Goal: Information Seeking & Learning: Find specific fact

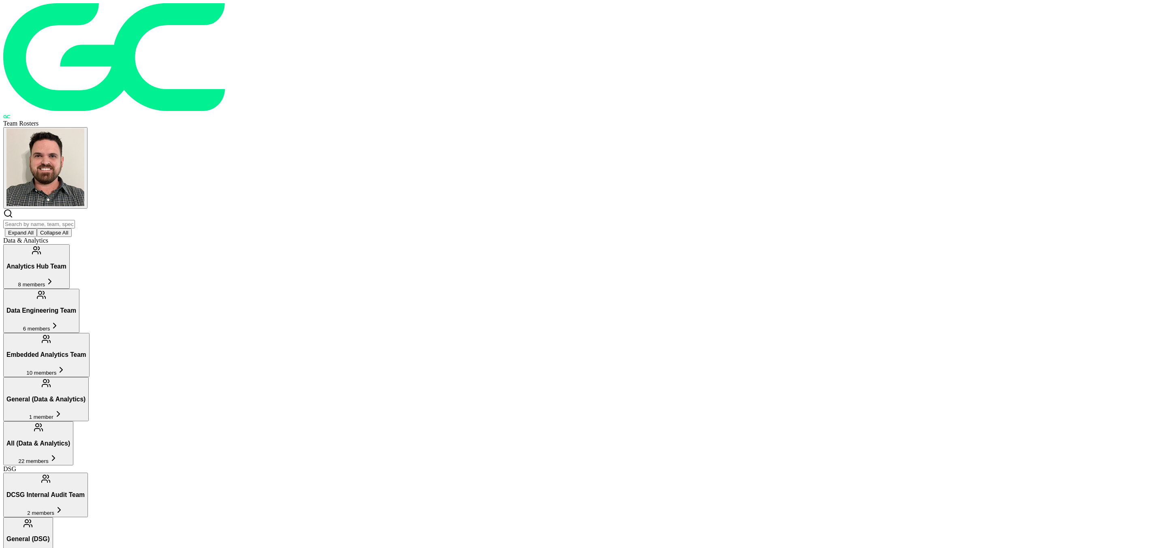
scroll to position [362, 0]
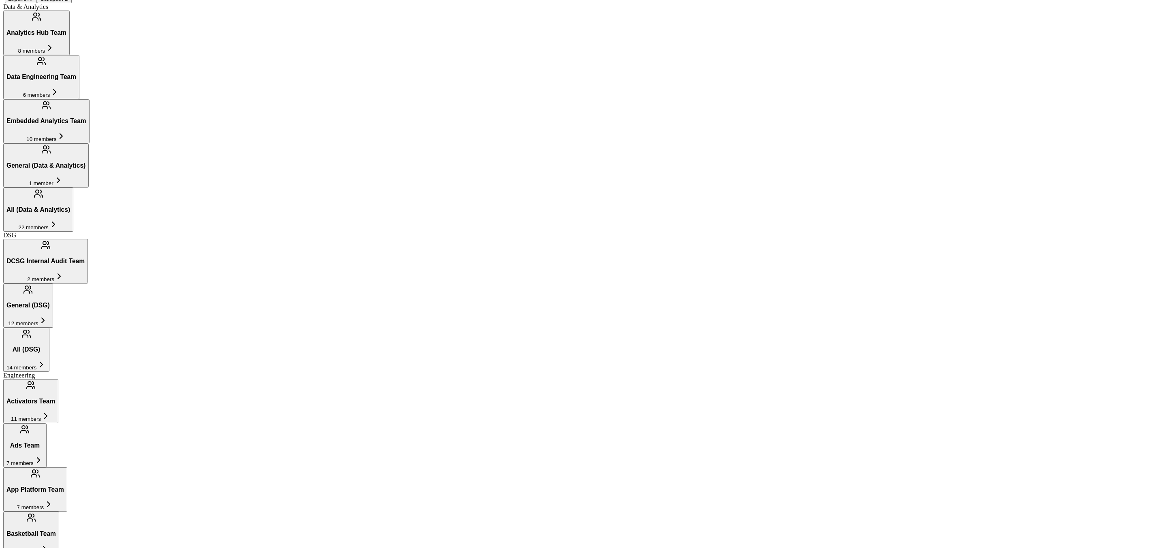
scroll to position [239, 0]
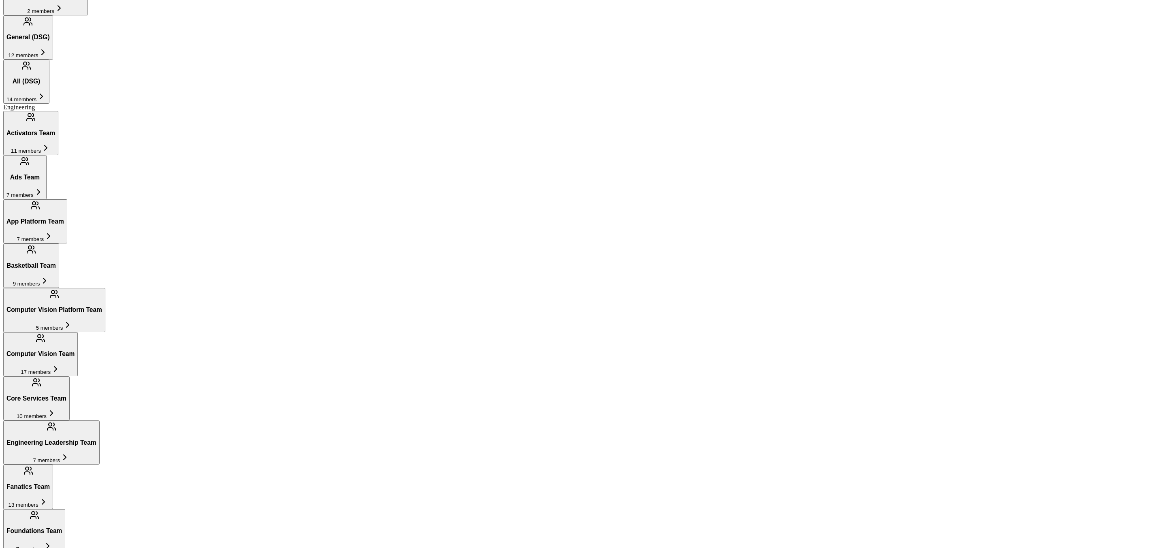
scroll to position [573, 0]
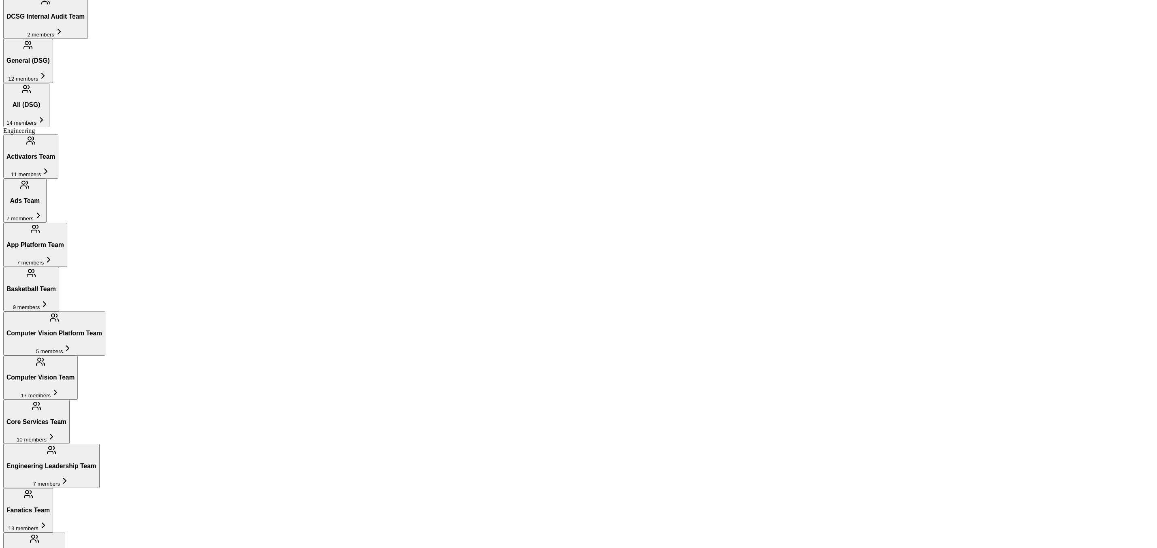
scroll to position [296, 0]
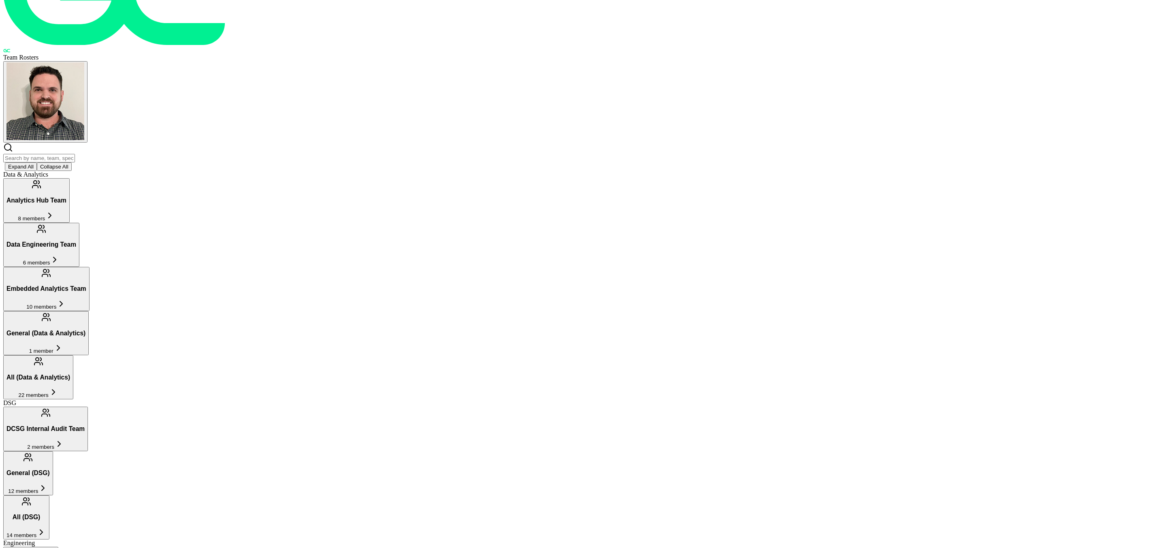
scroll to position [0, 0]
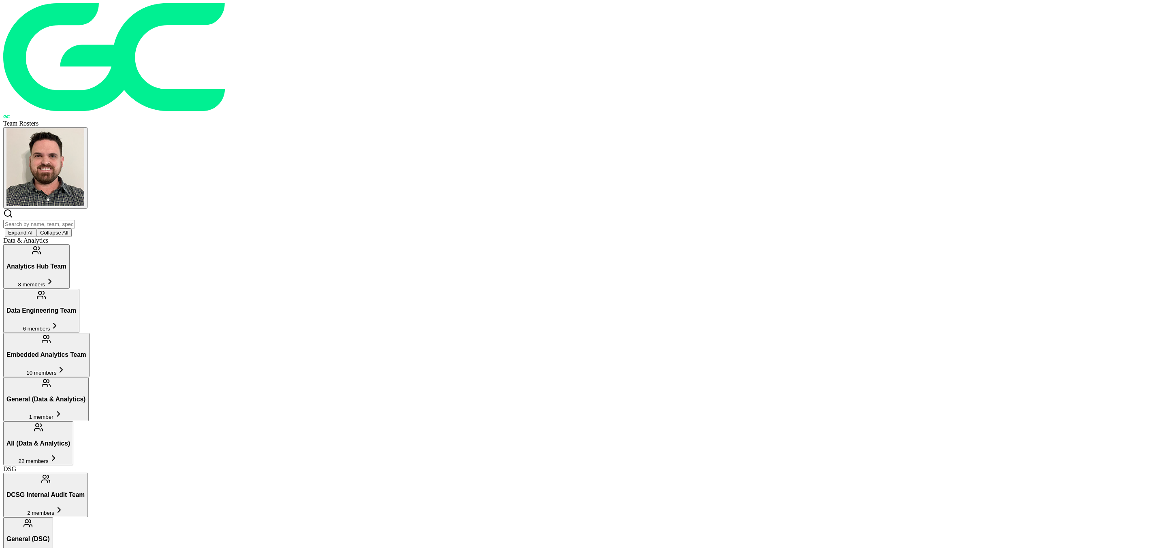
click at [70, 440] on h3 "All (Data & Analytics)" at bounding box center [38, 443] width 64 height 7
click at [76, 307] on h3 "Data Engineering Team" at bounding box center [41, 310] width 70 height 7
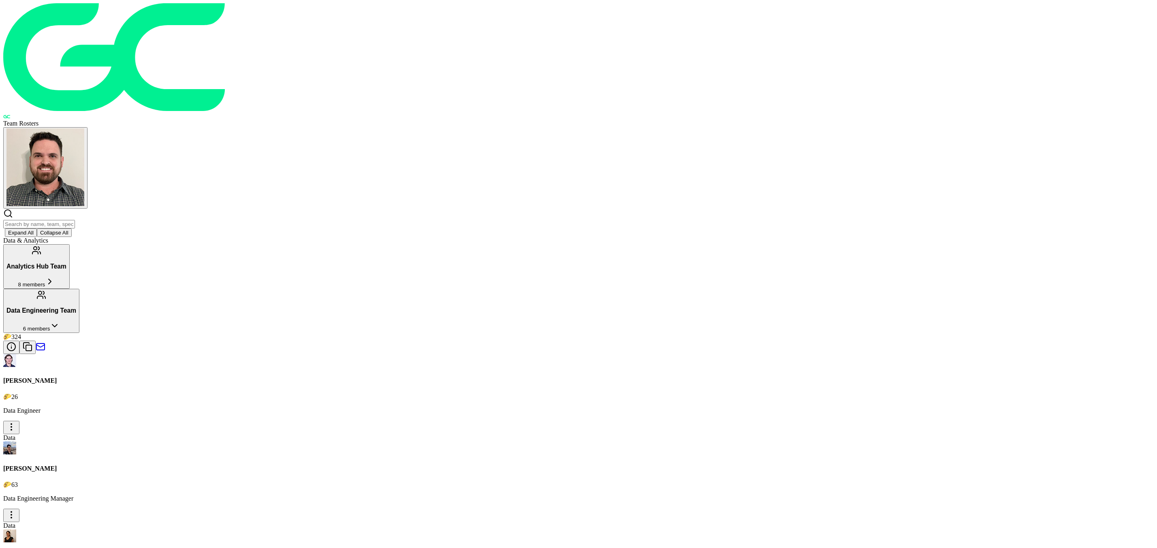
click at [70, 244] on button "Analytics Hub Team 8 members" at bounding box center [36, 266] width 66 height 44
